Goal: Task Accomplishment & Management: Manage account settings

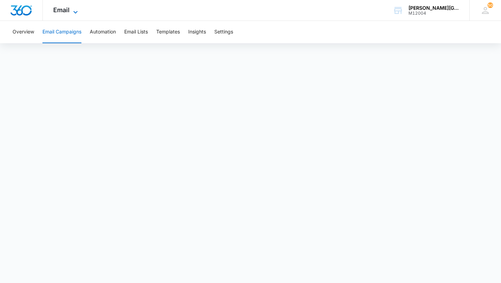
click at [66, 10] on span "Email" at bounding box center [61, 9] width 16 height 7
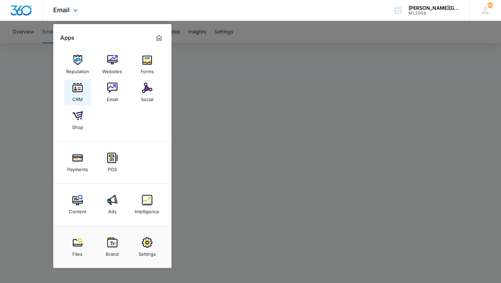
click at [79, 100] on div "CRM" at bounding box center [77, 97] width 10 height 9
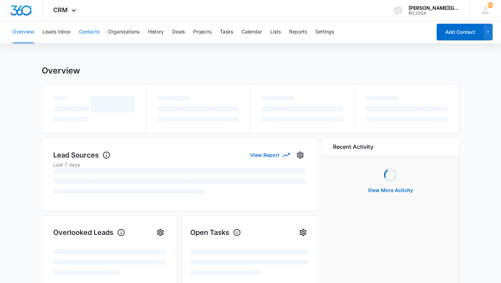
click at [91, 31] on button "Contacts" at bounding box center [89, 32] width 21 height 22
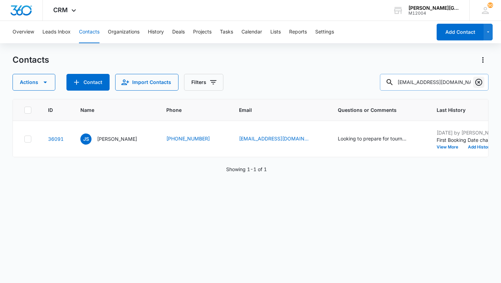
click at [481, 83] on icon "Clear" at bounding box center [479, 82] width 8 height 8
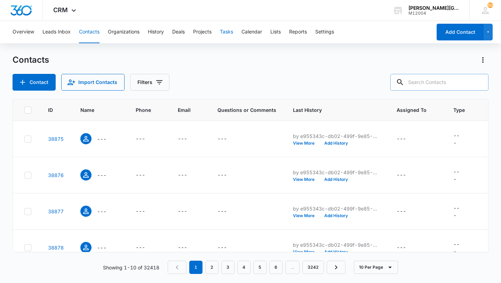
click at [227, 33] on button "Tasks" at bounding box center [226, 32] width 13 height 22
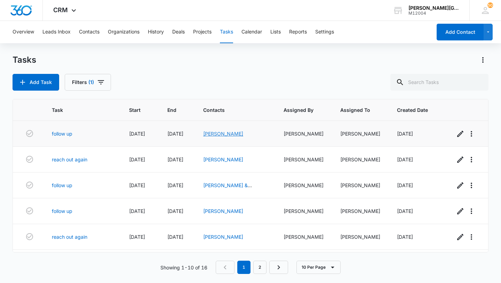
click at [215, 134] on link "[PERSON_NAME]" at bounding box center [223, 134] width 40 height 6
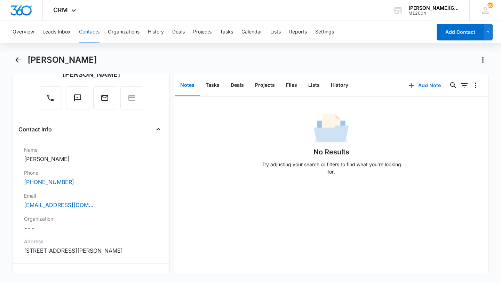
scroll to position [81, 0]
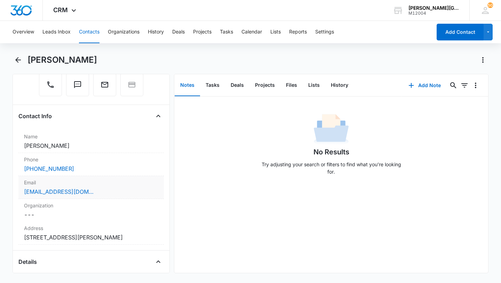
click at [98, 188] on div "quyenma@gmail.com" at bounding box center [91, 191] width 134 height 8
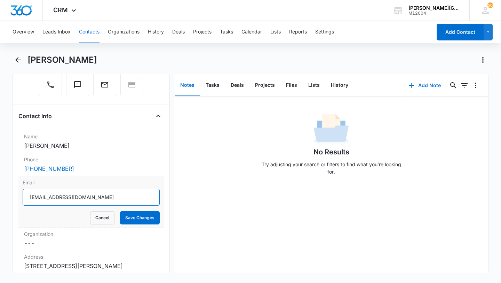
click at [83, 202] on input "quyenma@gmail.com" at bounding box center [91, 197] width 137 height 17
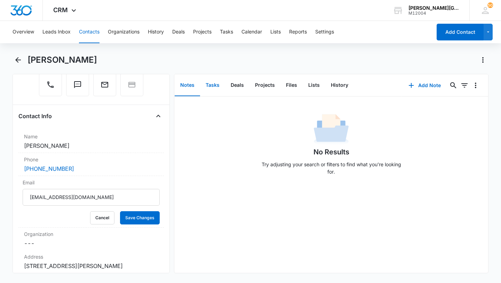
click at [217, 86] on button "Tasks" at bounding box center [212, 85] width 25 height 22
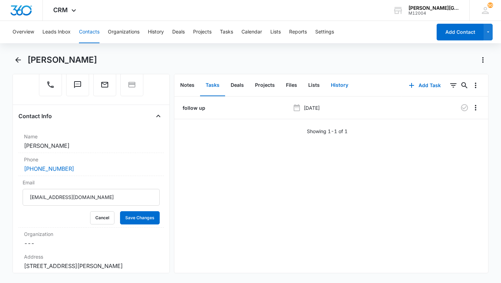
click at [337, 82] on button "History" at bounding box center [339, 85] width 29 height 22
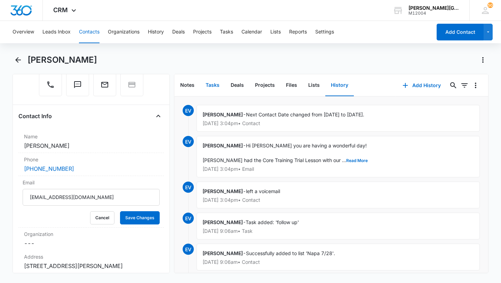
click at [218, 87] on button "Tasks" at bounding box center [212, 85] width 25 height 22
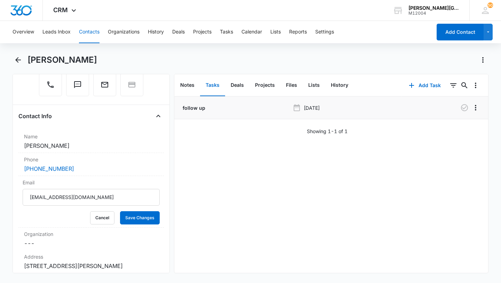
click at [467, 113] on li "follow up Aug 8, 2025" at bounding box center [331, 107] width 314 height 23
click at [465, 108] on icon "button" at bounding box center [464, 107] width 7 height 7
click at [95, 222] on button "Cancel" at bounding box center [102, 217] width 24 height 13
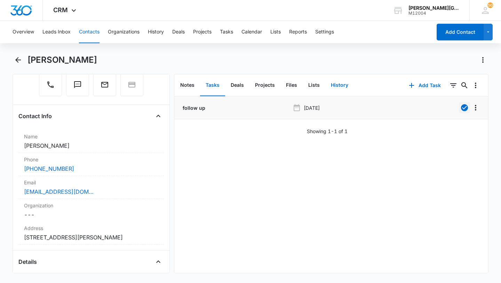
click at [341, 88] on button "History" at bounding box center [339, 85] width 29 height 22
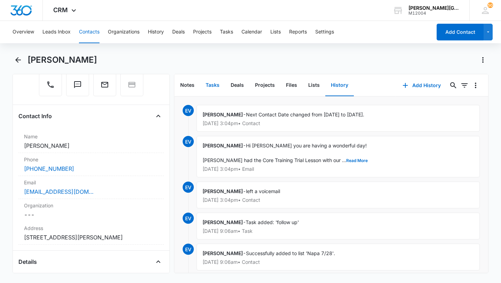
click at [214, 91] on button "Tasks" at bounding box center [212, 85] width 25 height 22
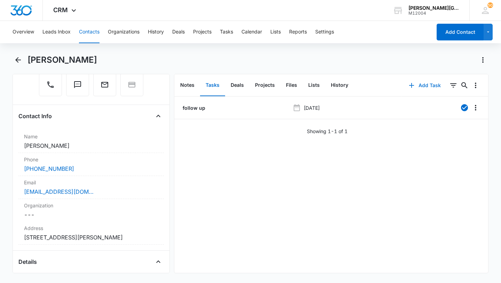
click at [420, 80] on button "Add Task" at bounding box center [425, 85] width 46 height 17
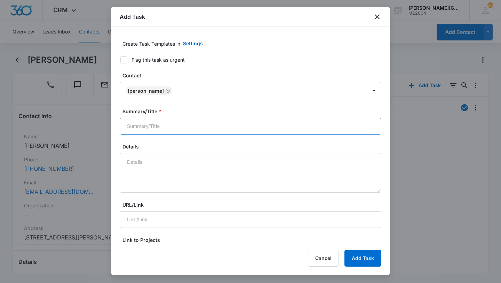
click at [178, 124] on input "Summary/Title *" at bounding box center [251, 126] width 262 height 17
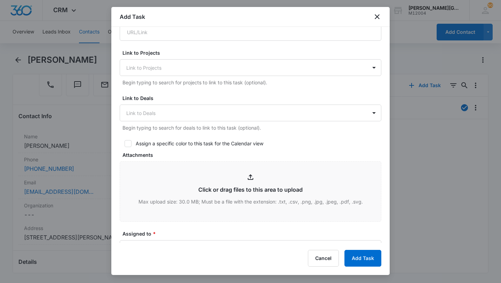
scroll to position [305, 0]
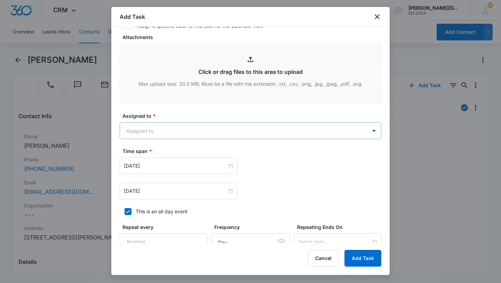
type input "follow up again"
click at [145, 128] on body "CRM Apps Reputation Websites Forms CRM Email Social Shop Payments POS Content A…" at bounding box center [250, 141] width 501 height 283
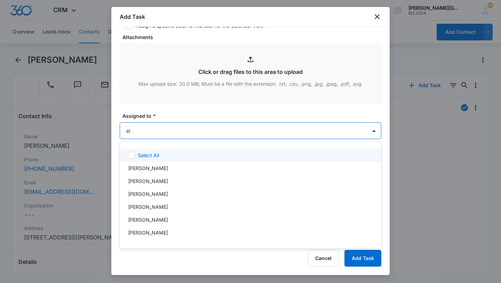
type input "eli"
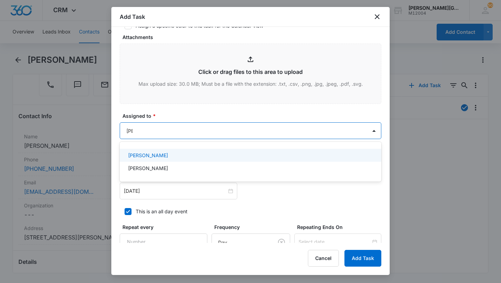
click at [148, 155] on p "[PERSON_NAME]" at bounding box center [148, 154] width 40 height 7
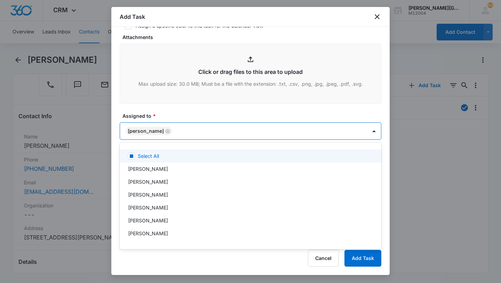
click at [155, 128] on div at bounding box center [250, 141] width 501 height 283
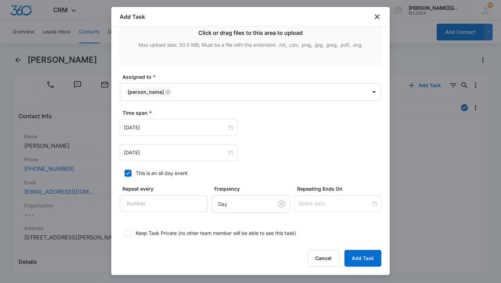
scroll to position [350, 0]
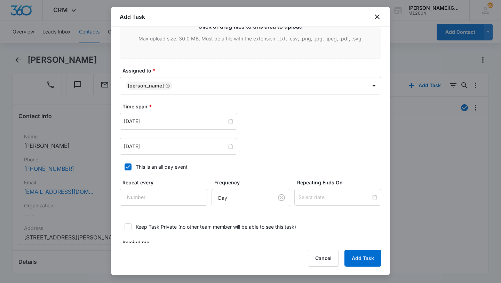
click at [147, 137] on div "Aug 11, 2025 Aug 11, 2025" at bounding box center [251, 134] width 262 height 42
click at [147, 124] on input "Aug 11, 2025" at bounding box center [175, 121] width 103 height 8
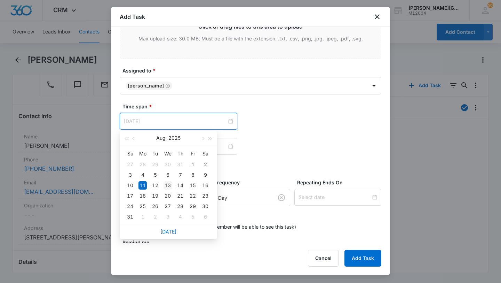
type input "Aug 13, 2025"
click at [170, 186] on div "13" at bounding box center [168, 185] width 8 height 8
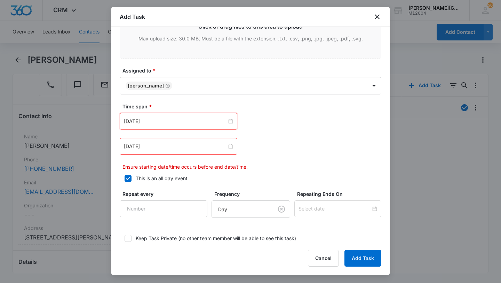
click at [147, 152] on div "Aug 11, 2025" at bounding box center [179, 146] width 118 height 17
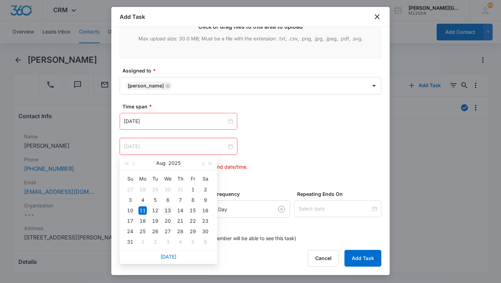
type input "Aug 13, 2025"
click at [167, 213] on div "13" at bounding box center [168, 210] width 8 height 8
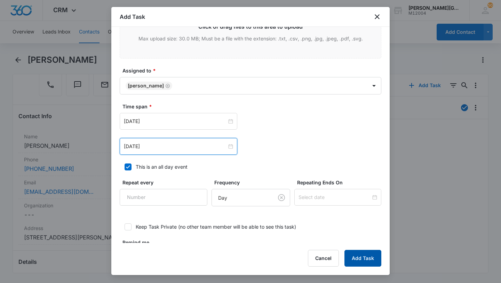
click at [363, 261] on button "Add Task" at bounding box center [363, 258] width 37 height 17
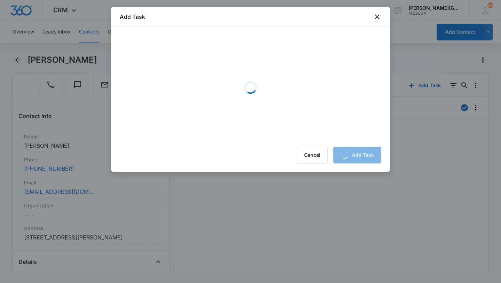
scroll to position [0, 0]
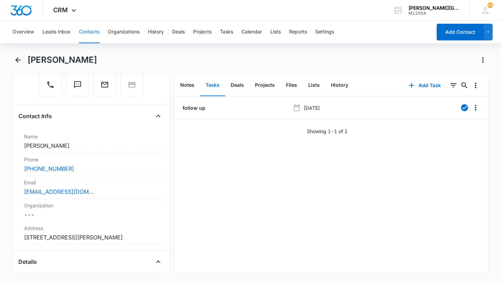
click at [83, 31] on button "Contacts" at bounding box center [89, 32] width 21 height 22
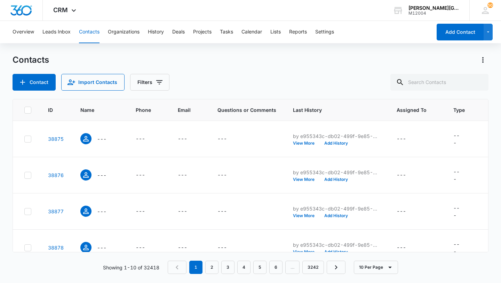
click at [439, 92] on div "Contacts Contact Import Contacts Filters ID Name Phone Email Questions or Comme…" at bounding box center [251, 168] width 476 height 228
click at [439, 83] on input "text" at bounding box center [440, 82] width 98 height 17
type input "mimi"
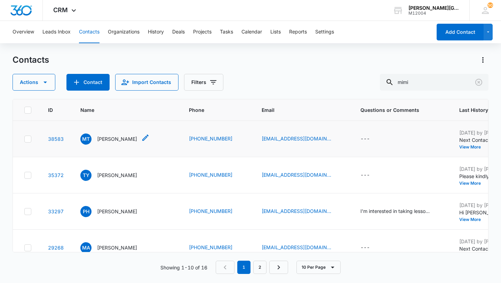
click at [104, 142] on p "Mimi Truong" at bounding box center [117, 138] width 40 height 7
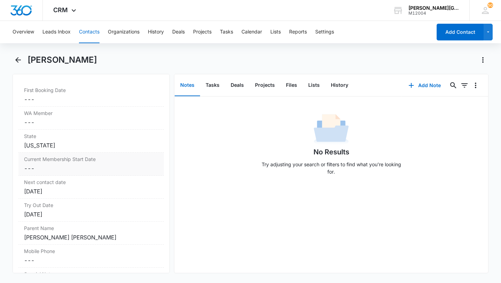
scroll to position [315, 0]
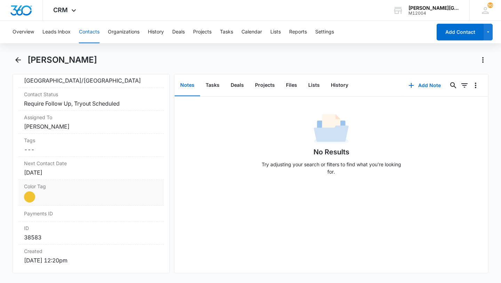
click at [71, 190] on div "Color Tag Current Color: Cancel Save Changes" at bounding box center [91, 193] width 146 height 26
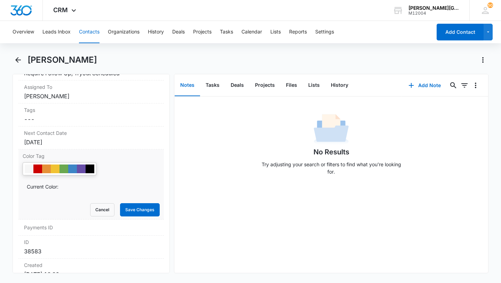
scroll to position [347, 0]
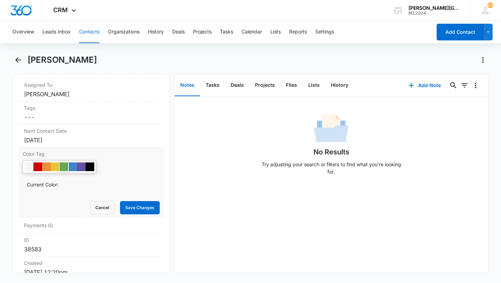
click at [66, 165] on div at bounding box center [64, 166] width 9 height 9
click at [136, 208] on button "Save Changes" at bounding box center [140, 207] width 40 height 13
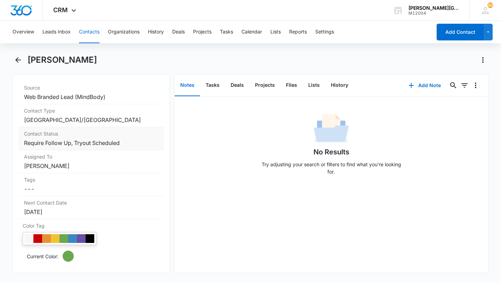
scroll to position [268, 0]
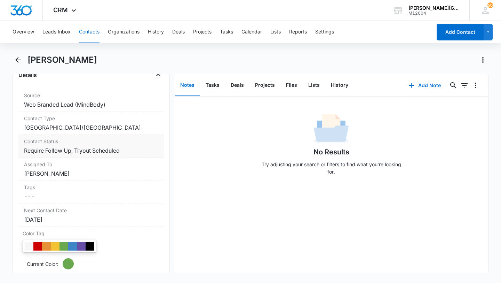
click at [103, 152] on dd "Cancel Save Changes Require Follow Up, Tryout Scheduled" at bounding box center [91, 150] width 134 height 8
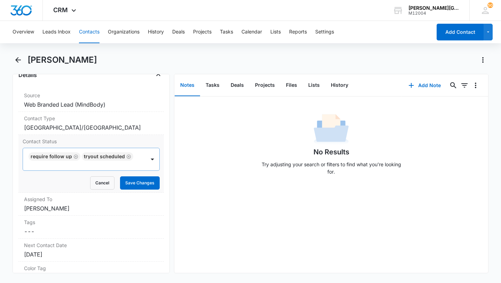
click at [74, 155] on icon "Remove Require Follow Up" at bounding box center [75, 156] width 5 height 5
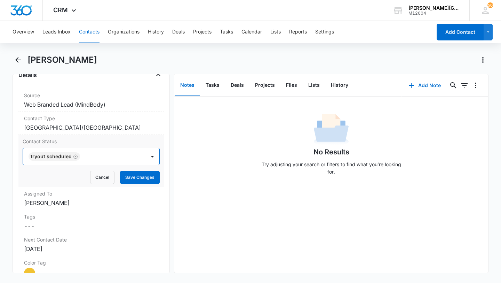
click at [74, 155] on icon "Remove Tryout Scheduled" at bounding box center [75, 156] width 5 height 5
click at [74, 155] on div at bounding box center [82, 156] width 107 height 10
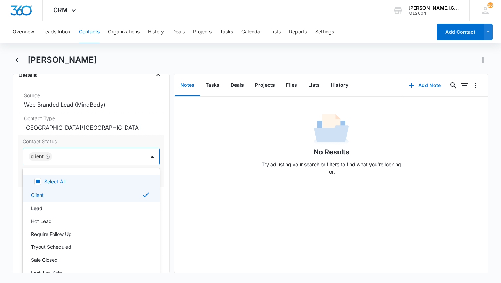
click at [139, 161] on div "Client" at bounding box center [84, 156] width 123 height 17
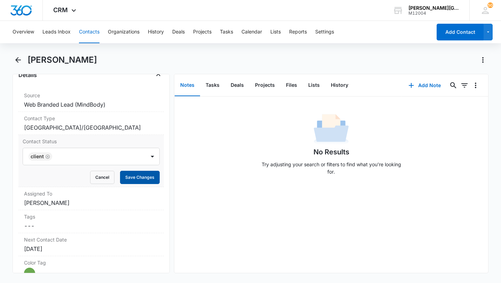
click at [138, 174] on button "Save Changes" at bounding box center [140, 177] width 40 height 13
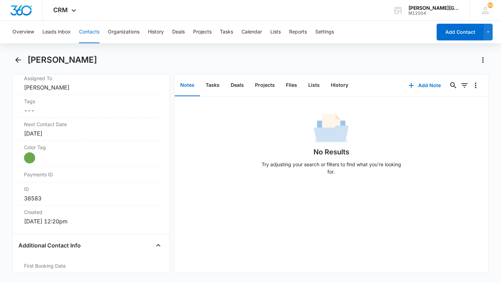
scroll to position [335, 0]
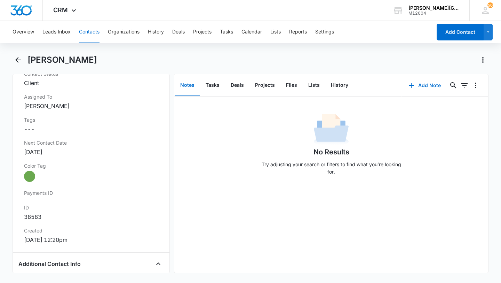
click at [81, 27] on button "Contacts" at bounding box center [89, 32] width 21 height 22
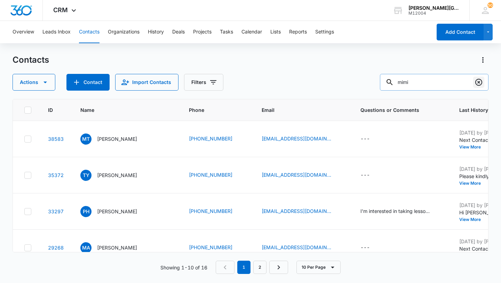
click at [481, 83] on icon "Clear" at bounding box center [479, 82] width 8 height 8
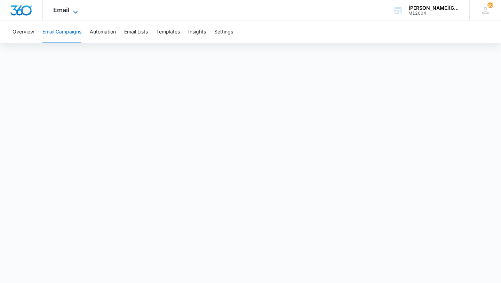
click at [69, 13] on span "Email" at bounding box center [61, 9] width 16 height 7
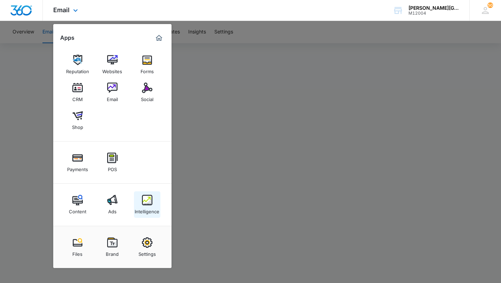
click at [154, 198] on link "Intelligence" at bounding box center [147, 204] width 26 height 26
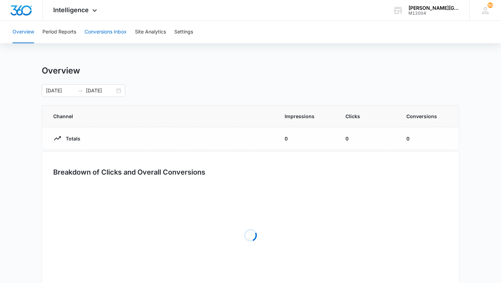
click at [94, 32] on button "Conversions Inbox" at bounding box center [106, 32] width 42 height 22
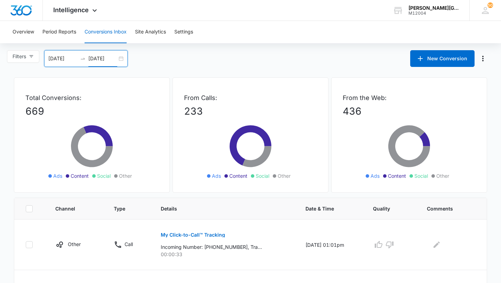
click at [109, 60] on input "[DATE]" at bounding box center [102, 59] width 29 height 8
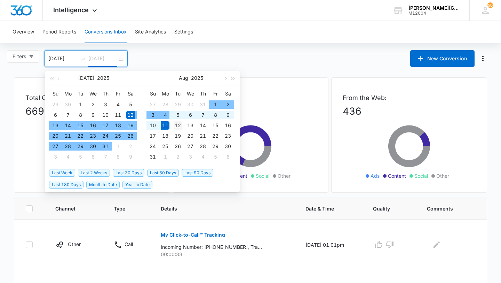
type input "[DATE]"
click at [176, 125] on div "12" at bounding box center [178, 125] width 8 height 8
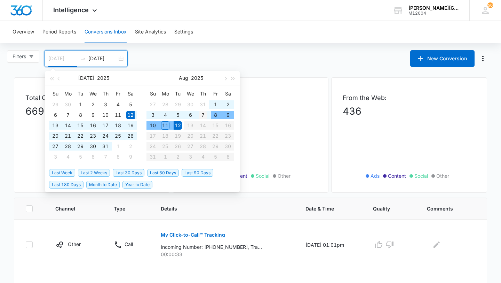
type input "[DATE]"
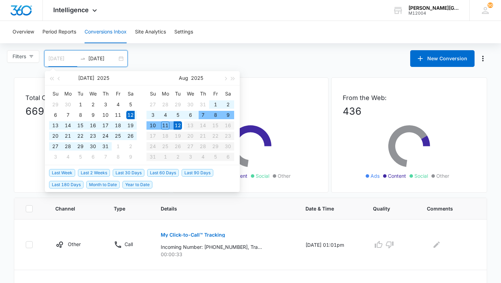
click at [207, 116] on div "7" at bounding box center [203, 115] width 8 height 8
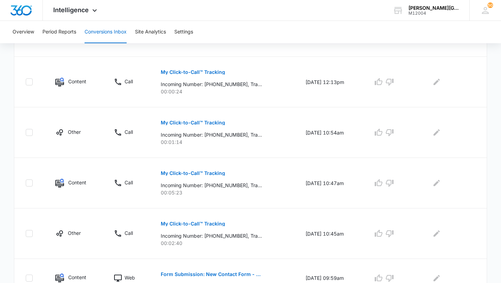
scroll to position [451, 0]
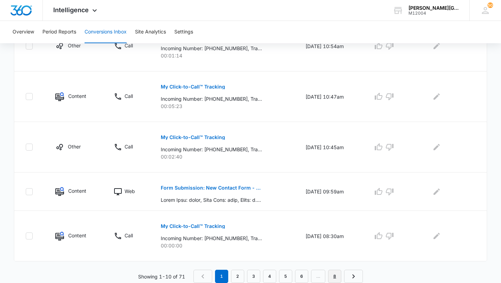
click at [335, 278] on link "8" at bounding box center [334, 275] width 13 height 13
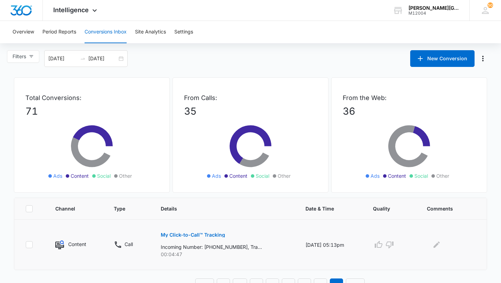
scroll to position [9, 0]
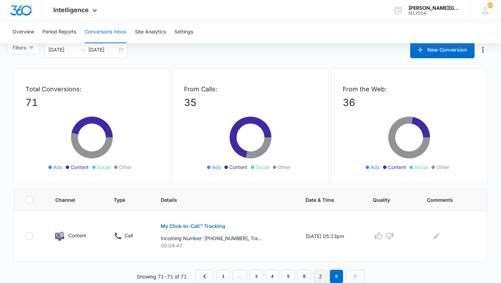
click at [321, 281] on link "7" at bounding box center [320, 275] width 13 height 13
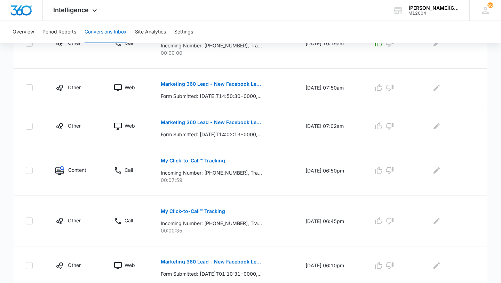
scroll to position [390, 0]
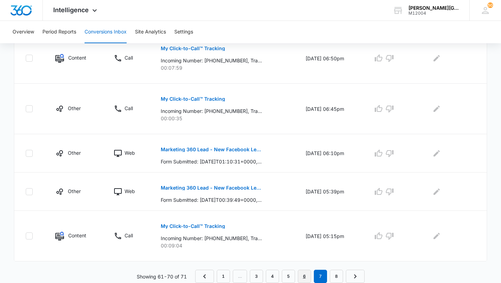
click at [305, 276] on link "6" at bounding box center [304, 275] width 13 height 13
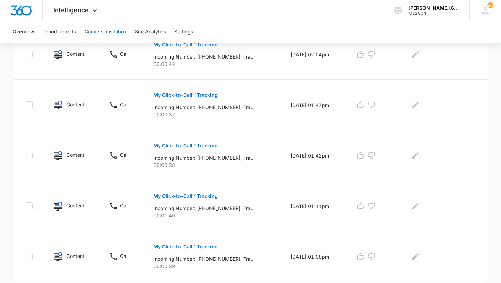
scroll to position [451, 0]
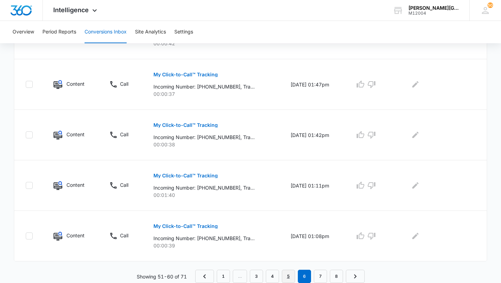
click at [289, 272] on link "5" at bounding box center [288, 275] width 13 height 13
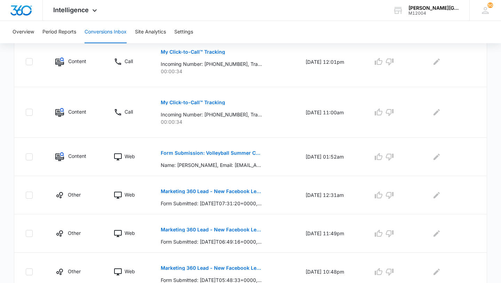
scroll to position [390, 0]
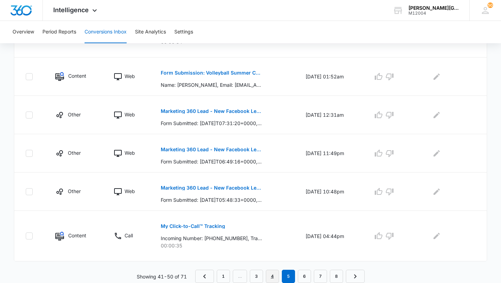
click at [273, 277] on link "4" at bounding box center [272, 275] width 13 height 13
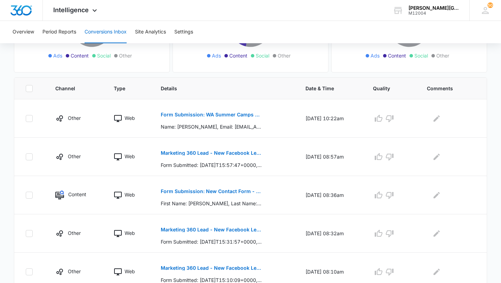
scroll to position [119, 0]
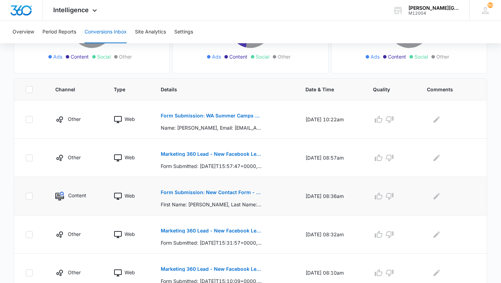
click at [230, 191] on p "Form Submission: New Contact Form - [PERSON_NAME] Tennis" at bounding box center [211, 192] width 101 height 5
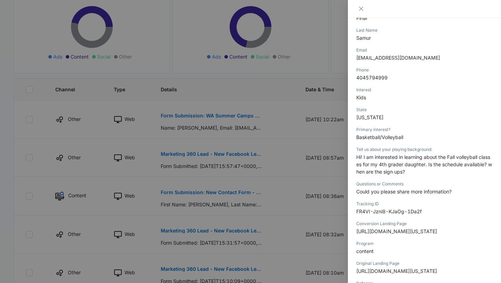
scroll to position [129, 0]
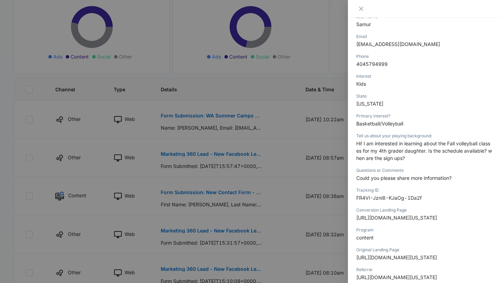
click at [380, 124] on span "Basketball/Volleyball" at bounding box center [379, 123] width 47 height 6
copy span "Basketball/Volleyball"
click at [317, 164] on div at bounding box center [250, 141] width 501 height 283
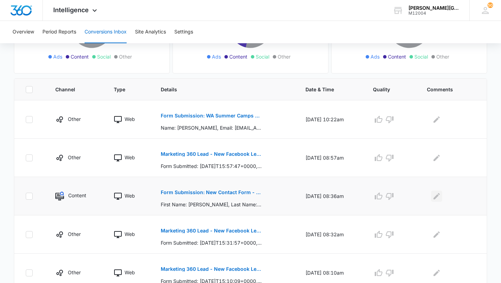
click at [441, 199] on icon "Edit Comments" at bounding box center [437, 196] width 8 height 8
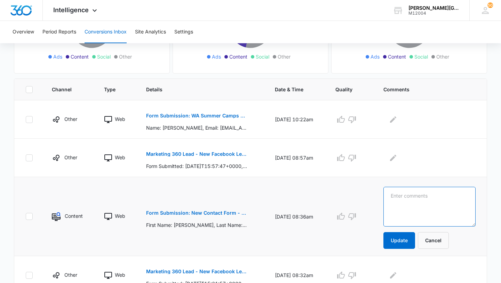
click at [443, 199] on textarea at bounding box center [430, 207] width 92 height 40
paste textarea "Basketball/Volleyball"
click at [401, 203] on textarea "Bellevue Basketball/Volleyball" at bounding box center [430, 207] width 92 height 40
type textarea "Bellevue Basketball/Volleyball"
click at [409, 237] on button "Update" at bounding box center [400, 240] width 32 height 17
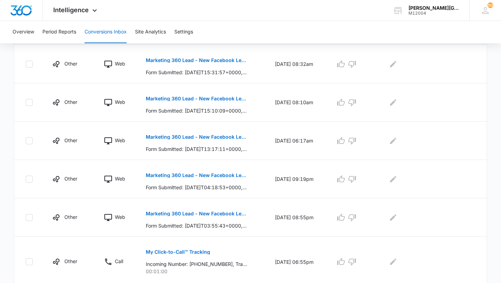
scroll to position [353, 0]
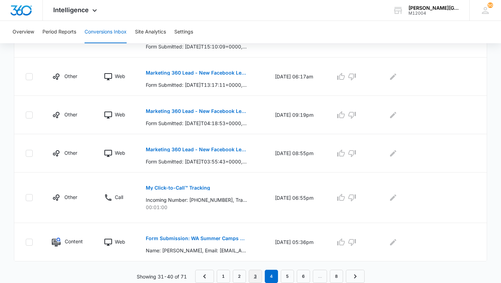
click at [257, 275] on link "3" at bounding box center [255, 275] width 13 height 13
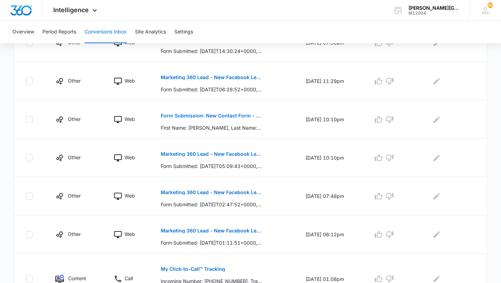
scroll to position [366, 0]
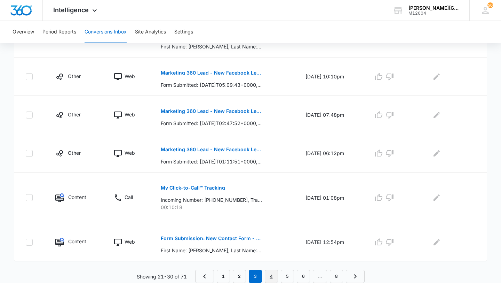
click at [271, 273] on link "4" at bounding box center [271, 275] width 13 height 13
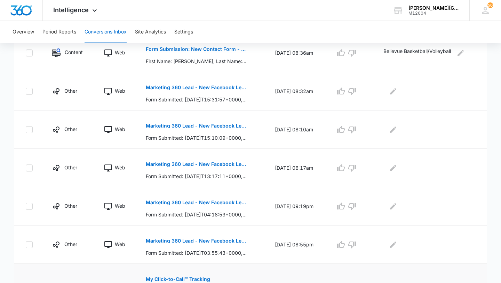
scroll to position [353, 0]
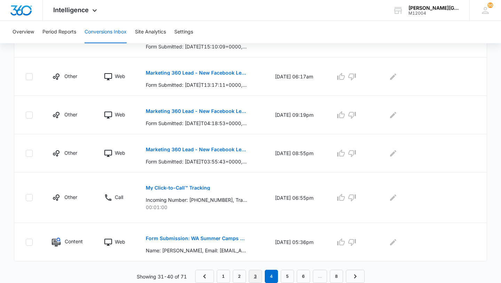
click at [251, 274] on link "3" at bounding box center [255, 275] width 13 height 13
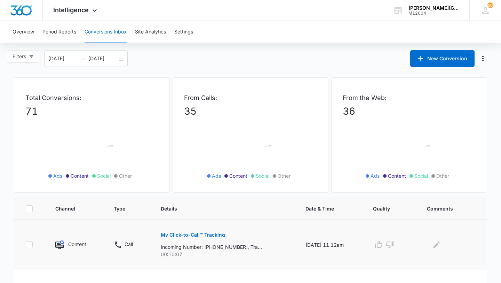
scroll to position [366, 0]
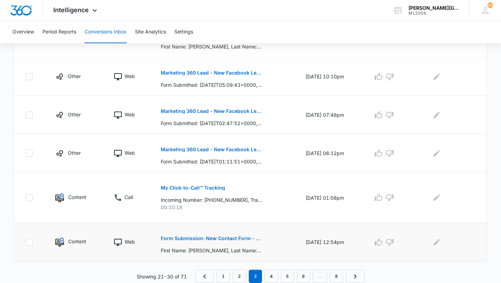
click at [242, 234] on button "Form Submission: New Contact Form - [PERSON_NAME] Tennis" at bounding box center [211, 238] width 101 height 17
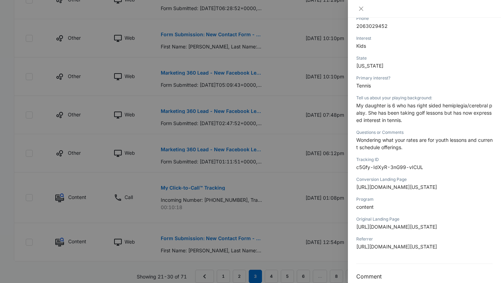
scroll to position [166, 0]
click at [317, 187] on div at bounding box center [250, 141] width 501 height 283
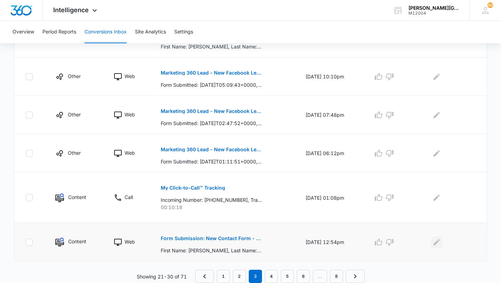
click at [440, 243] on icon "Edit Comments" at bounding box center [437, 242] width 8 height 8
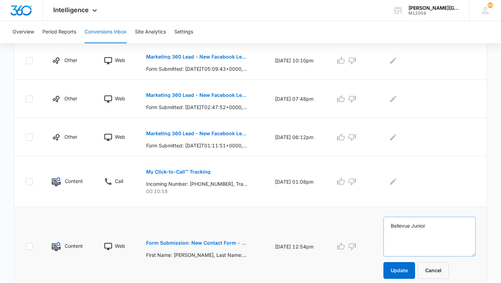
scroll to position [383, 0]
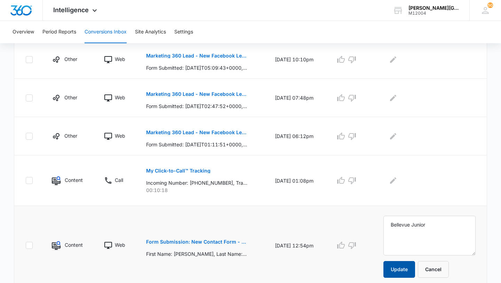
type textarea "Bellevue Junior"
click at [415, 265] on button "Update" at bounding box center [400, 269] width 32 height 17
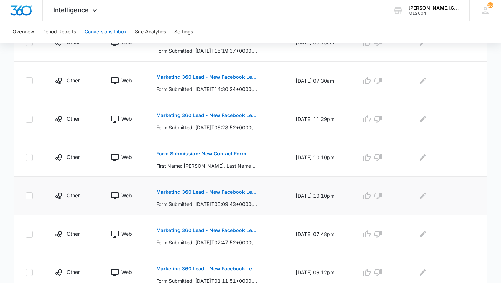
scroll to position [245, 0]
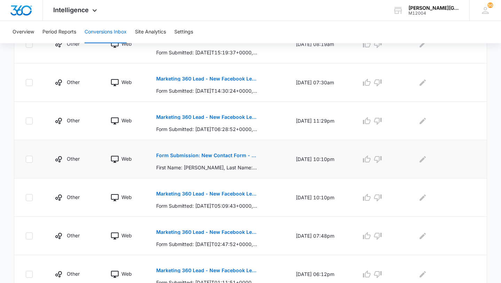
click at [241, 155] on p "Form Submission: New Contact Form - [PERSON_NAME] Tennis" at bounding box center [206, 155] width 101 height 5
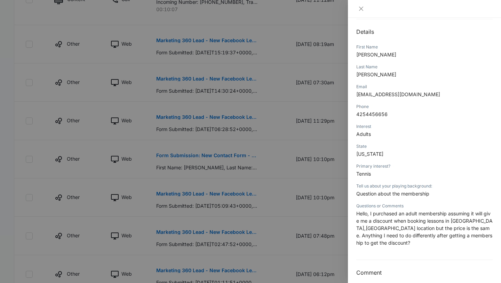
scroll to position [254, 0]
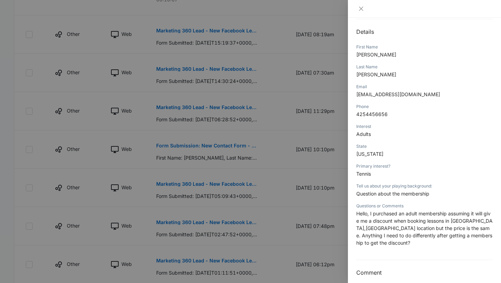
click at [300, 202] on div at bounding box center [250, 141] width 501 height 283
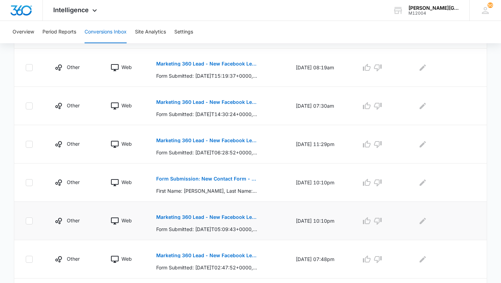
scroll to position [219, 0]
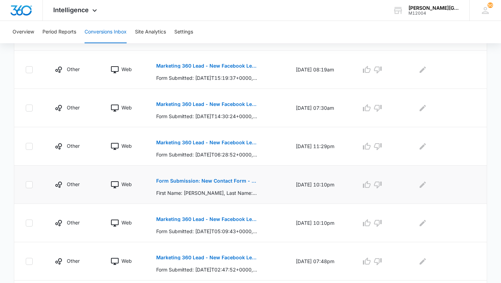
click at [234, 181] on p "Form Submission: New Contact Form - [PERSON_NAME] Tennis" at bounding box center [206, 180] width 101 height 5
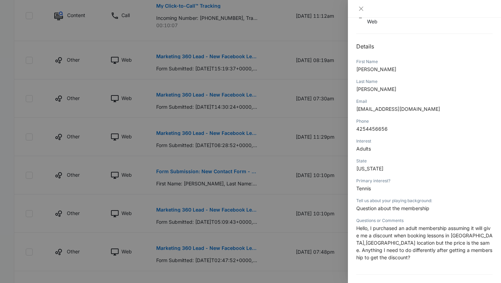
scroll to position [76, 0]
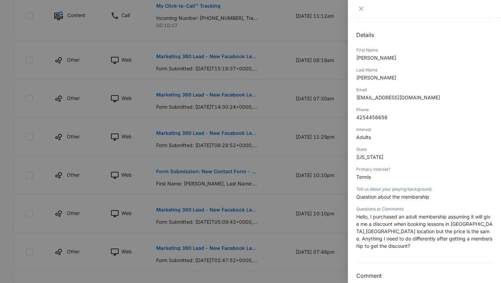
click at [316, 183] on div at bounding box center [250, 141] width 501 height 283
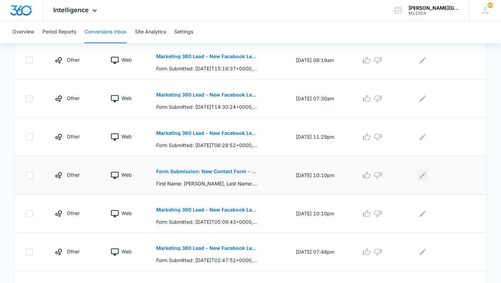
click at [423, 176] on icon "Edit Comments" at bounding box center [423, 175] width 6 height 6
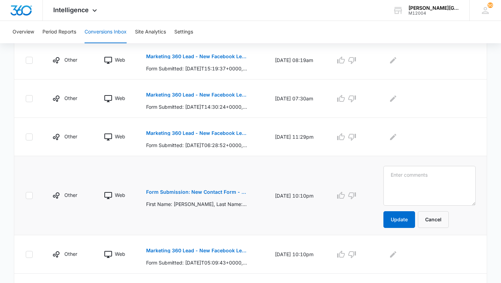
click at [423, 176] on textarea at bounding box center [430, 186] width 92 height 40
click at [408, 221] on button "Update" at bounding box center [400, 219] width 32 height 17
click at [432, 194] on textarea "[PERSON_NAME], customer care questions" at bounding box center [430, 186] width 92 height 40
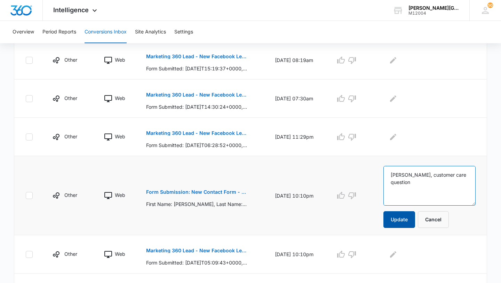
type textarea "[PERSON_NAME], customer care question"
click at [412, 224] on button "Update" at bounding box center [400, 219] width 32 height 17
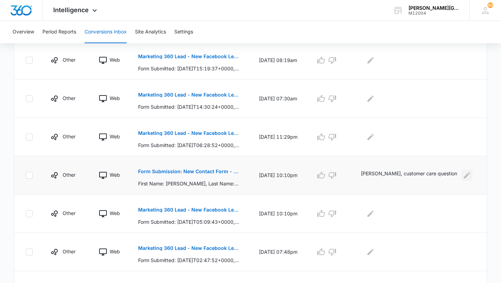
click at [468, 172] on icon "Edit Comments" at bounding box center [467, 175] width 8 height 8
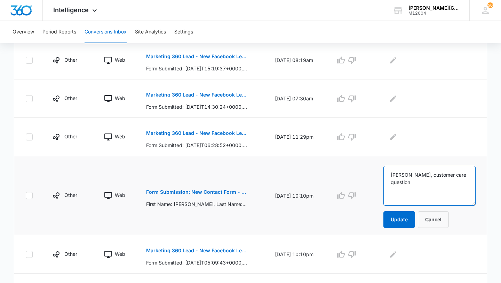
click at [443, 189] on textarea "[PERSON_NAME], customer care question" at bounding box center [430, 186] width 92 height 40
type textarea "[PERSON_NAME], customer care question"
click at [411, 218] on button "Update" at bounding box center [400, 219] width 32 height 17
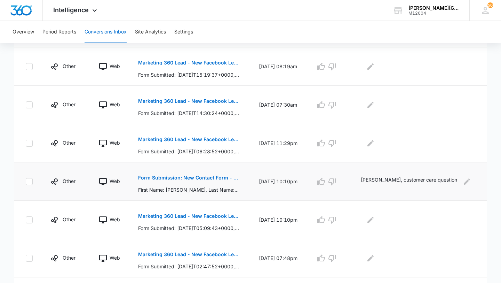
scroll to position [366, 0]
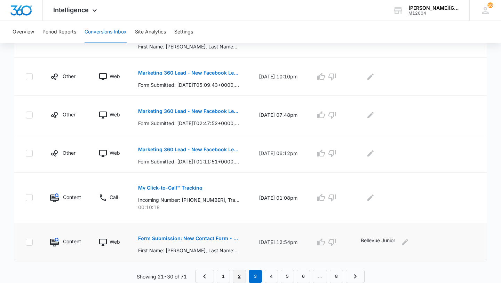
click at [239, 276] on link "2" at bounding box center [239, 275] width 13 height 13
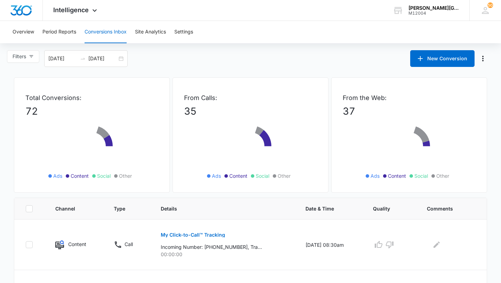
scroll to position [414, 0]
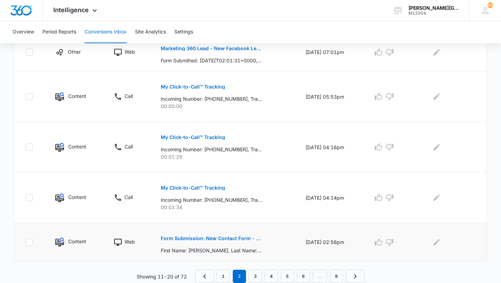
click at [229, 237] on p "Form Submission: New Contact Form - [PERSON_NAME] Tennis" at bounding box center [211, 238] width 101 height 5
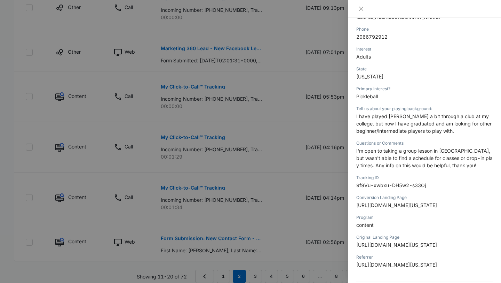
scroll to position [157, 0]
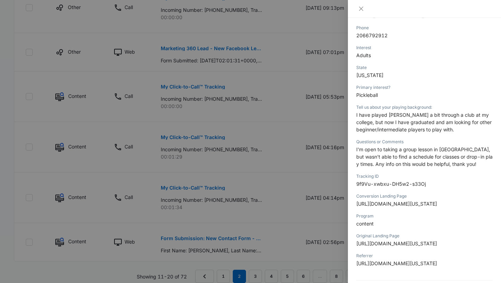
click at [395, 117] on span "I have played [PERSON_NAME] a bit through a club at my college, but now I have …" at bounding box center [423, 122] width 135 height 21
click at [368, 93] on span "Pickleball" at bounding box center [367, 95] width 22 height 6
copy span "Pickleball"
click at [291, 112] on div at bounding box center [250, 141] width 501 height 283
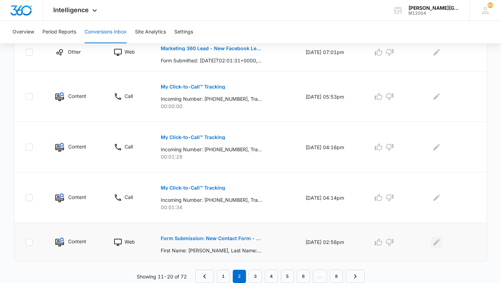
click at [438, 242] on icon "Edit Comments" at bounding box center [437, 241] width 6 height 6
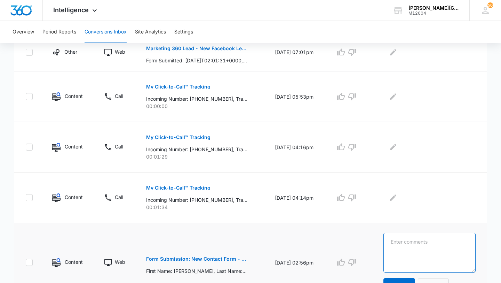
click at [438, 242] on textarea at bounding box center [430, 253] width 92 height 40
paste textarea "Pickleball"
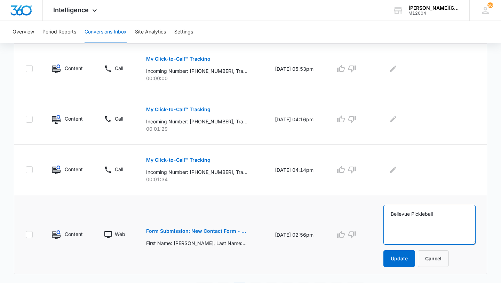
scroll to position [453, 0]
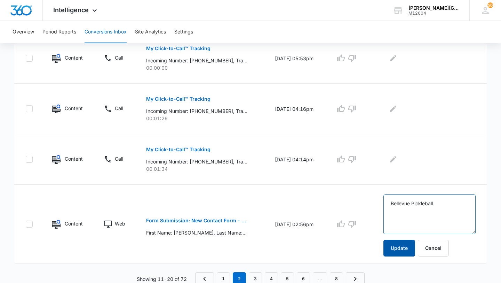
type textarea "Bellevue Pickleball"
click at [409, 251] on button "Update" at bounding box center [400, 247] width 32 height 17
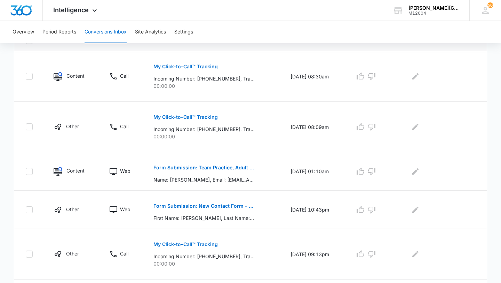
scroll to position [168, 0]
click at [211, 203] on p "Form Submission: New Contact Form - [PERSON_NAME] Tennis" at bounding box center [204, 205] width 101 height 5
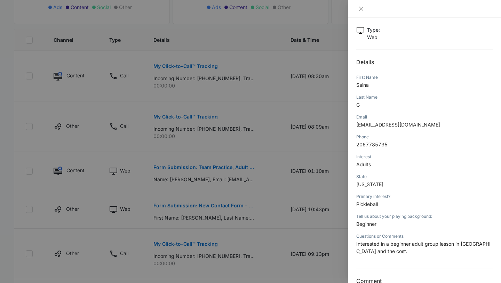
scroll to position [64, 0]
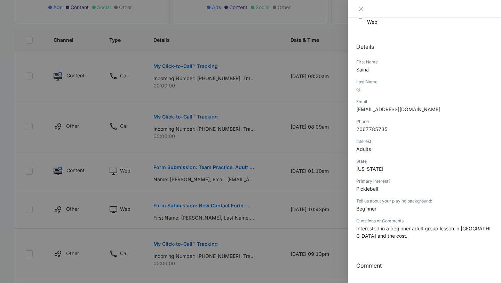
click at [294, 199] on div at bounding box center [250, 141] width 501 height 283
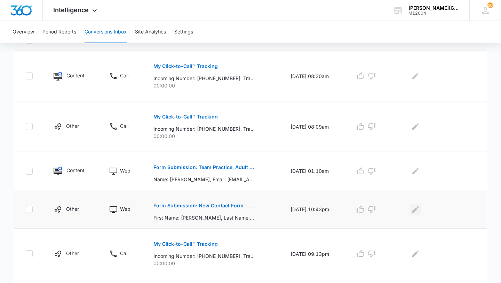
click at [420, 207] on icon "Edit Comments" at bounding box center [415, 209] width 8 height 8
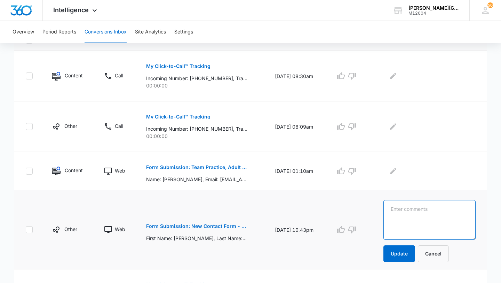
click at [421, 207] on textarea at bounding box center [430, 220] width 92 height 40
type textarea "Bellevue Adult/[GEOGRAPHIC_DATA]"
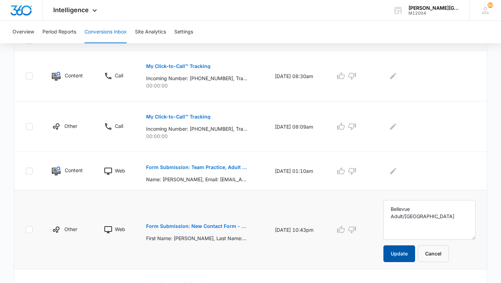
click at [407, 252] on button "Update" at bounding box center [400, 253] width 32 height 17
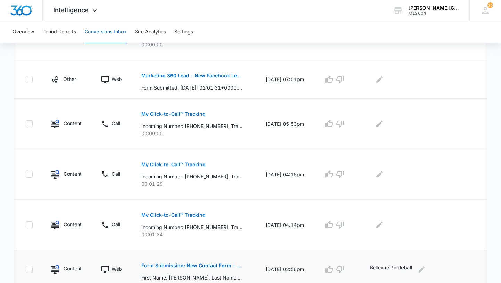
scroll to position [414, 0]
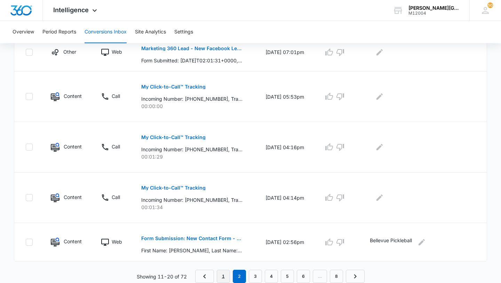
click at [226, 273] on link "1" at bounding box center [223, 275] width 13 height 13
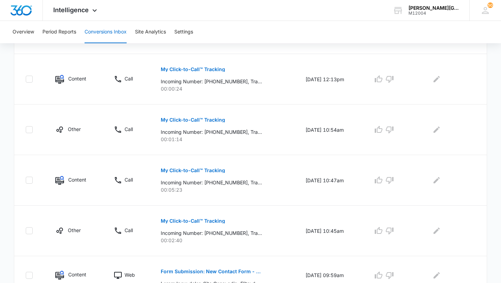
scroll to position [439, 0]
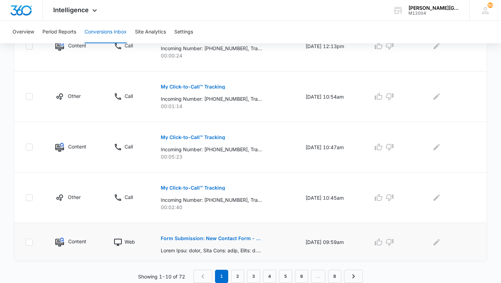
click at [238, 236] on p "Form Submission: New Contact Form - [PERSON_NAME] Tennis" at bounding box center [211, 238] width 101 height 5
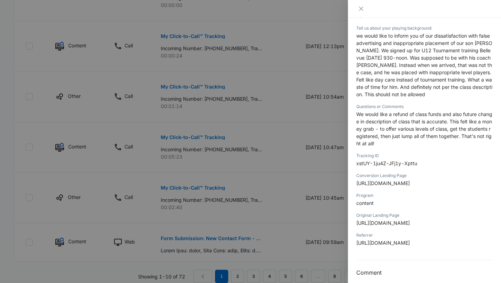
scroll to position [207, 0]
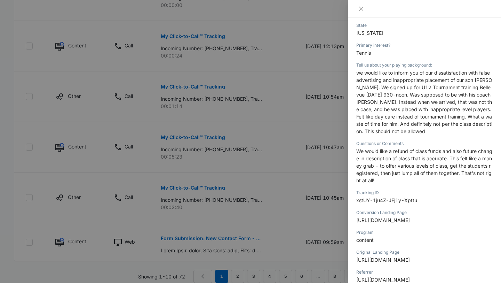
click at [469, 79] on span "we would like to inform you of our dissatisfaction with false advertising and i…" at bounding box center [424, 102] width 136 height 64
copy span "Bellevue"
click at [327, 160] on div at bounding box center [250, 141] width 501 height 283
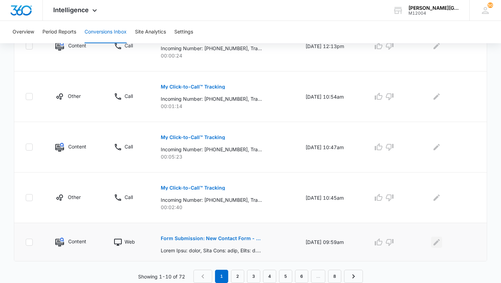
click at [441, 242] on icon "Edit Comments" at bounding box center [437, 242] width 8 height 8
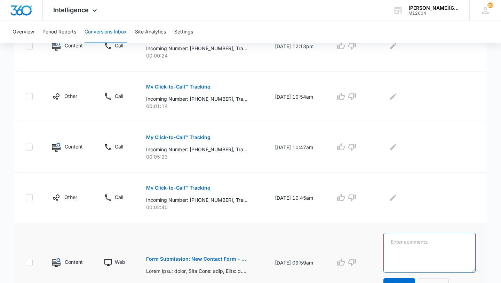
click at [441, 242] on textarea at bounding box center [430, 253] width 92 height 40
paste textarea "Bellevue"
click at [424, 243] on textarea "Bellevuem customer care question" at bounding box center [430, 253] width 92 height 40
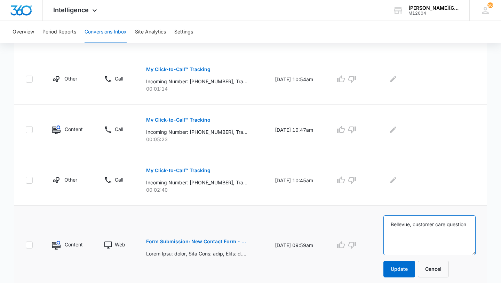
scroll to position [459, 0]
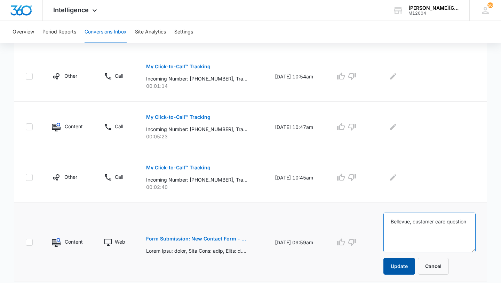
type textarea "Bellevue, customer care question"
click at [415, 259] on button "Update" at bounding box center [400, 266] width 32 height 17
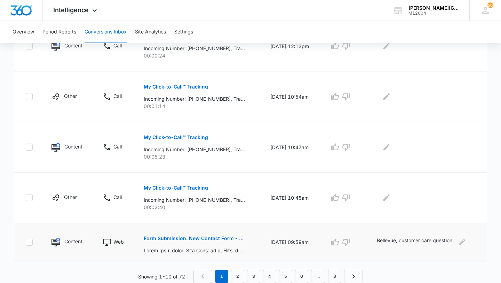
scroll to position [0, 0]
